Goal: Task Accomplishment & Management: Complete application form

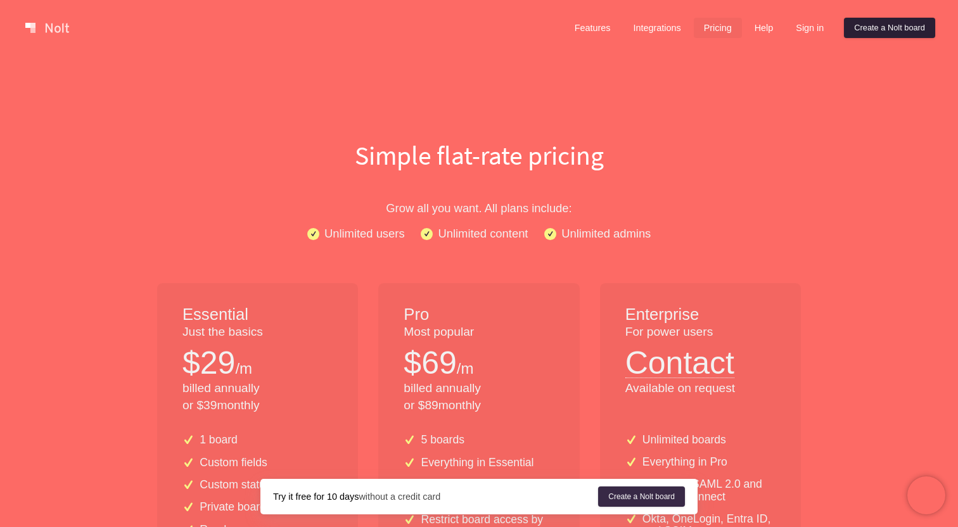
click at [878, 25] on link "Create a Nolt board" at bounding box center [889, 28] width 91 height 20
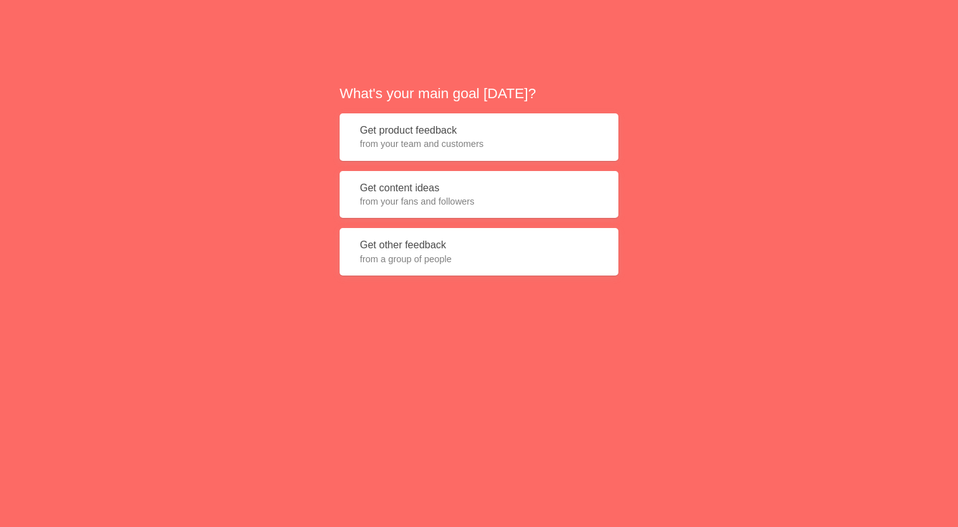
click at [419, 130] on button "Get product feedback from your team and customers" at bounding box center [478, 136] width 279 height 47
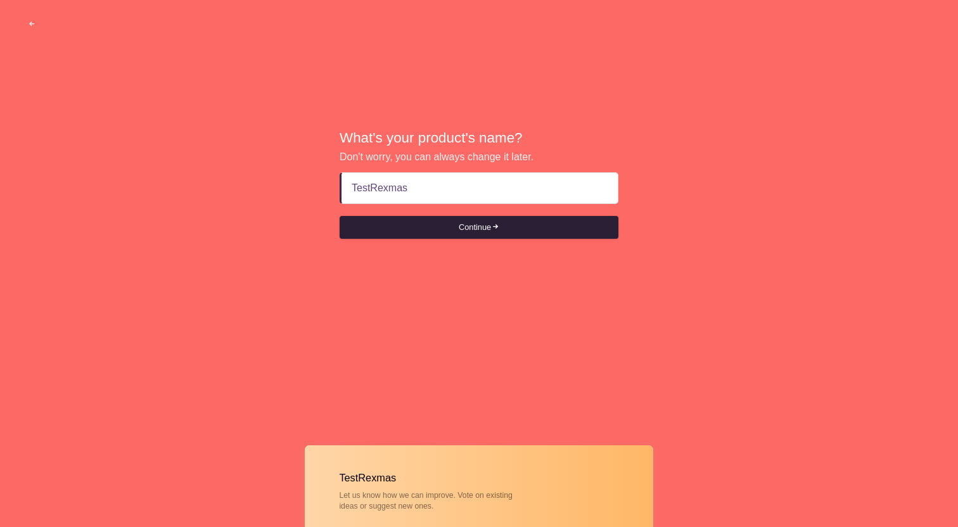
click at [436, 225] on button "Continue" at bounding box center [478, 227] width 279 height 23
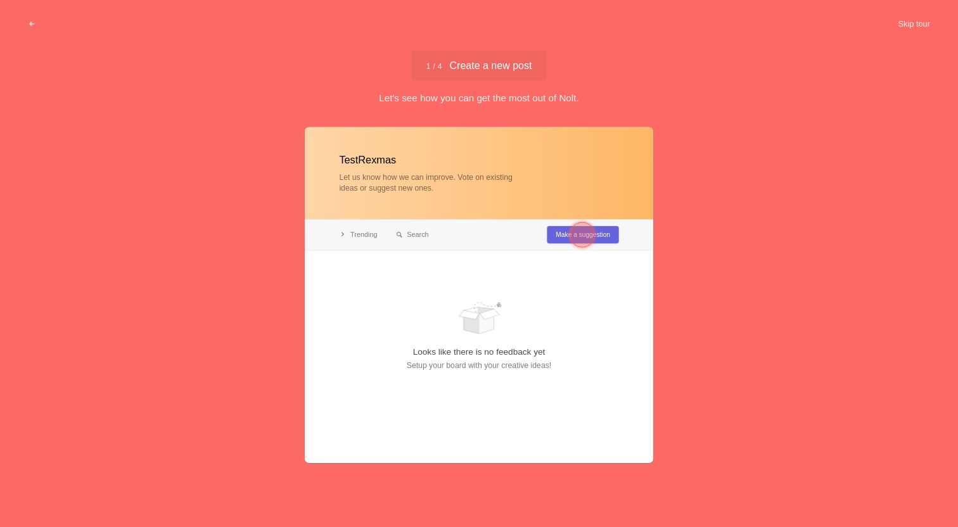
type input "TestRexmas"
click at [576, 229] on div at bounding box center [581, 234] width 25 height 25
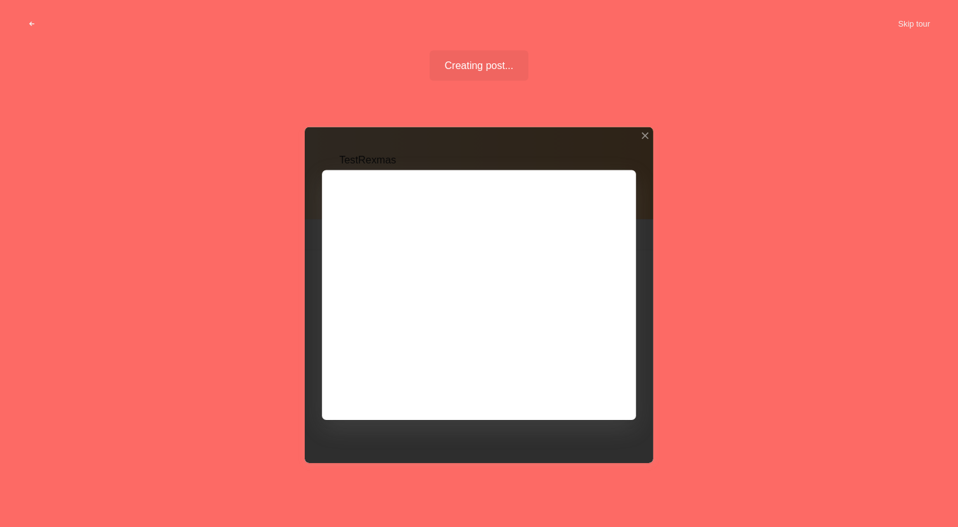
click at [571, 384] on div at bounding box center [479, 295] width 348 height 336
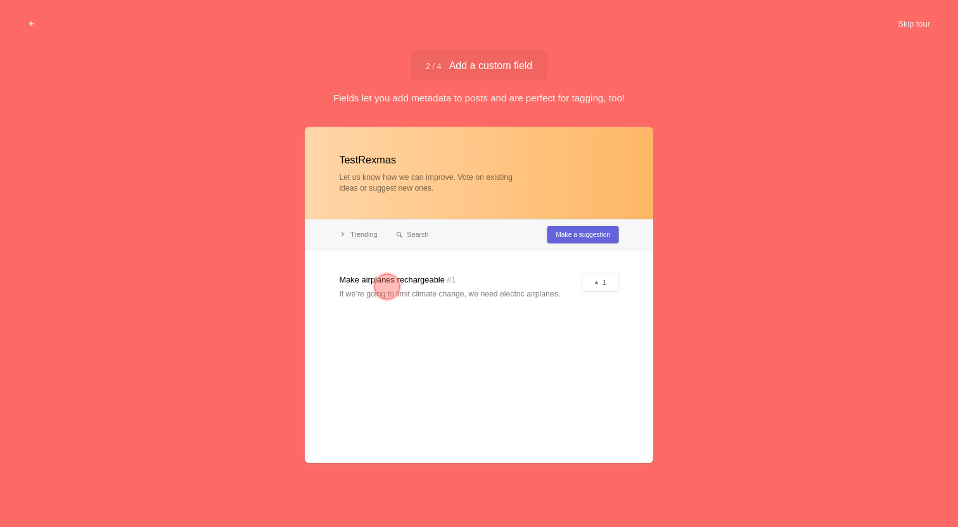
click at [400, 284] on div at bounding box center [387, 287] width 46 height 46
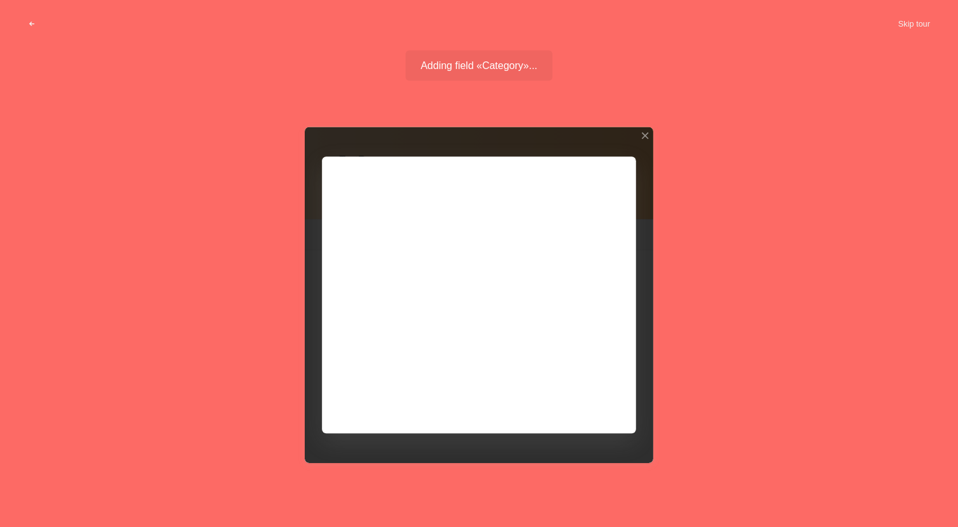
click at [421, 288] on div at bounding box center [479, 295] width 348 height 336
click at [429, 245] on div at bounding box center [479, 295] width 348 height 336
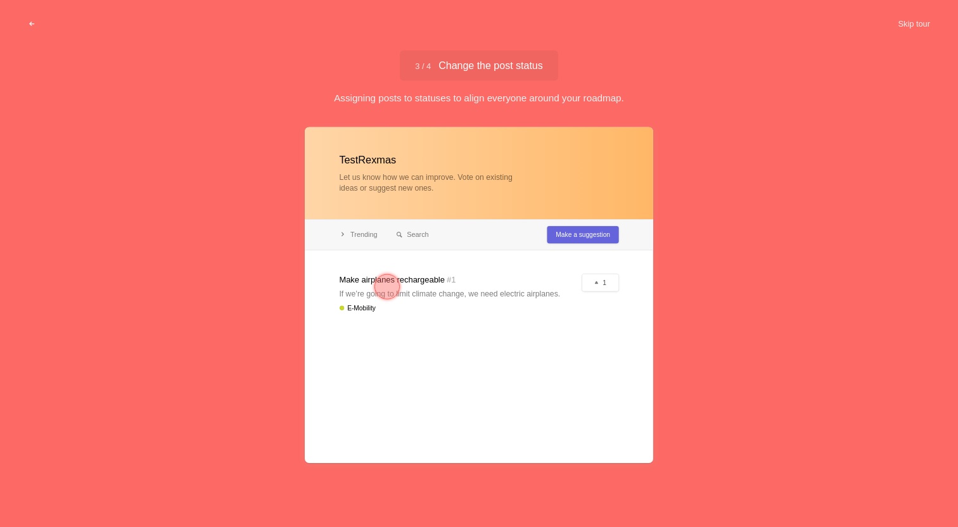
click at [476, 71] on span "3 / 4 Change the post status" at bounding box center [478, 66] width 127 height 10
click at [474, 68] on span "3 / 4 Change the post status" at bounding box center [478, 66] width 127 height 10
click at [395, 295] on div at bounding box center [386, 286] width 25 height 25
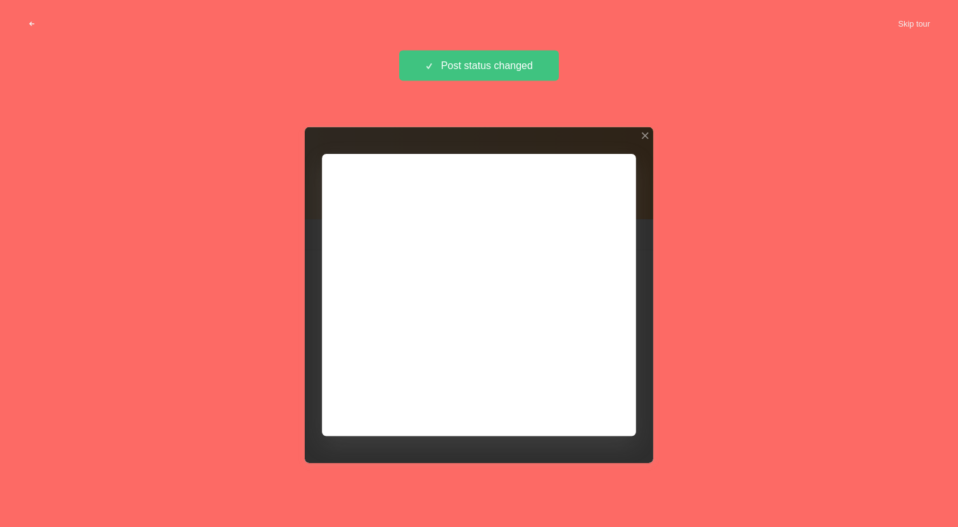
click at [495, 73] on div "Post status changed" at bounding box center [479, 66] width 160 height 30
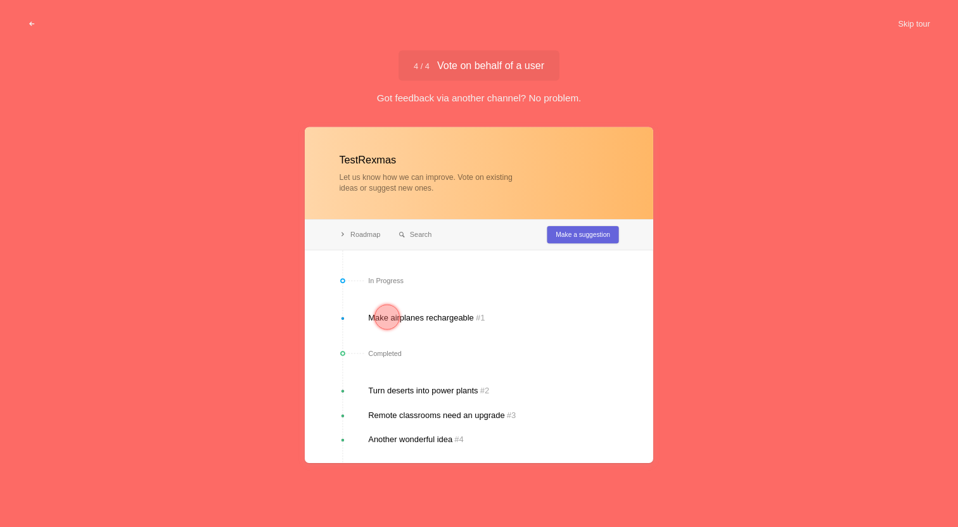
click at [432, 318] on div at bounding box center [479, 295] width 348 height 336
click at [389, 317] on div at bounding box center [386, 317] width 25 height 25
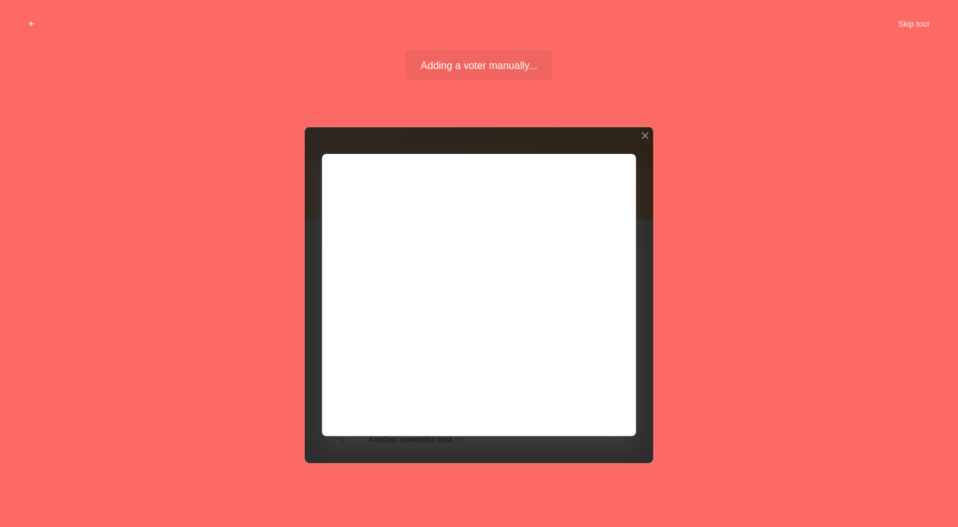
click at [495, 73] on div "Adding a voter manually... Fantastic job so far!" at bounding box center [478, 66] width 147 height 30
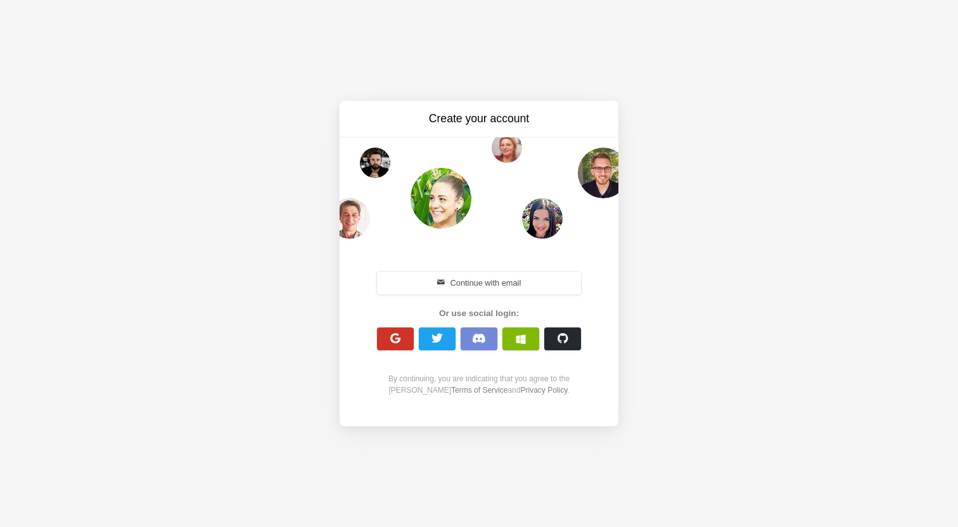
click at [405, 336] on button "button" at bounding box center [395, 338] width 37 height 23
